Goal: Transaction & Acquisition: Purchase product/service

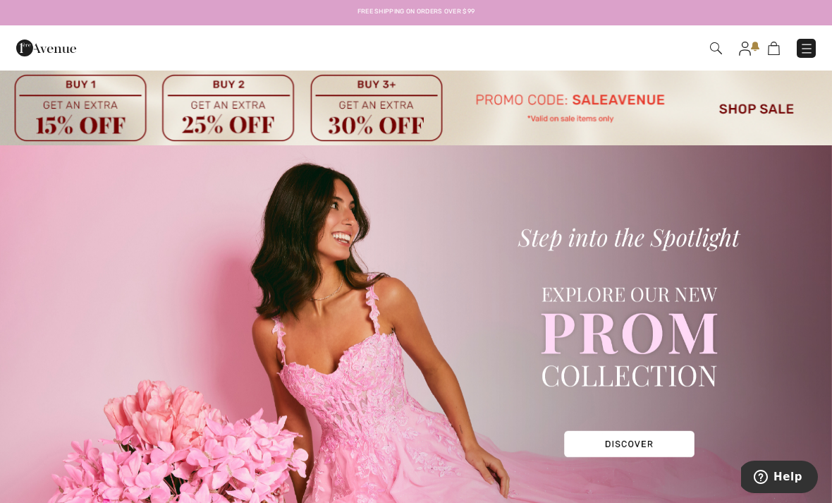
click at [755, 114] on img at bounding box center [416, 107] width 832 height 76
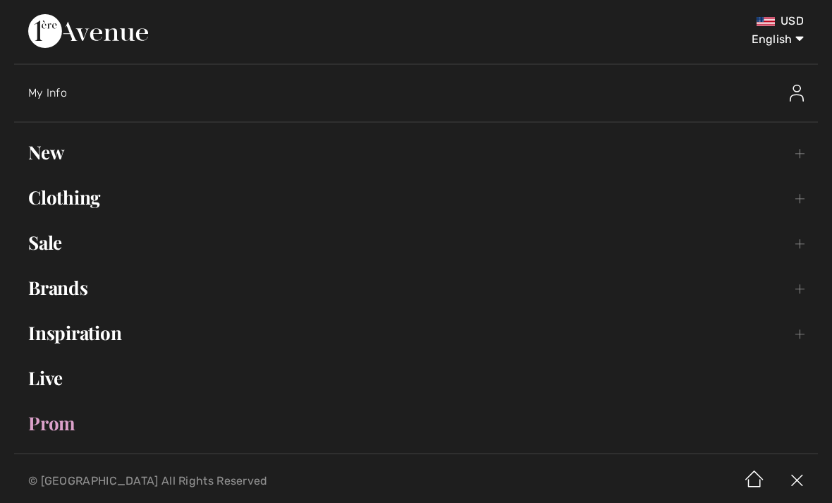
click at [64, 250] on link "Sale Toggle submenu" at bounding box center [416, 242] width 804 height 31
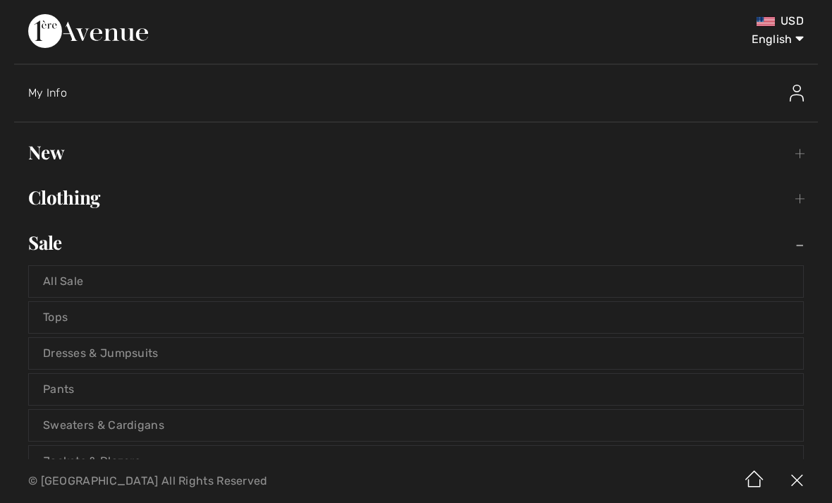
click at [79, 325] on link "Tops" at bounding box center [416, 317] width 774 height 31
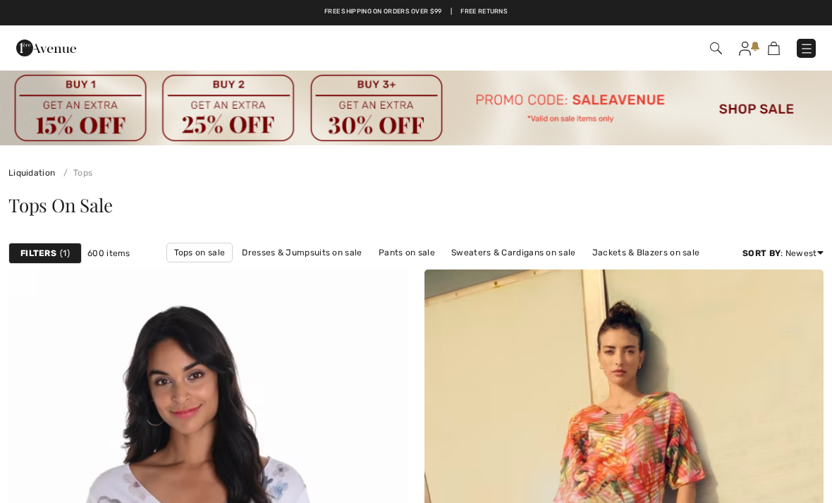
checkbox input "true"
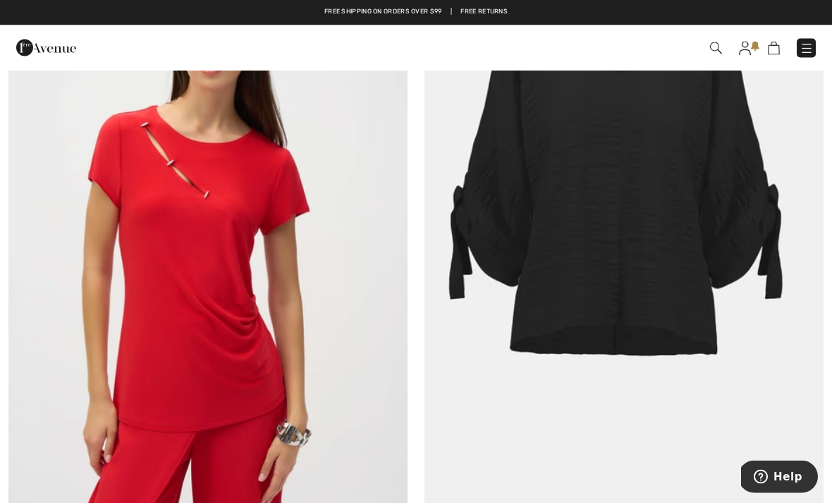
scroll to position [7123, 0]
